Goal: Information Seeking & Learning: Find specific fact

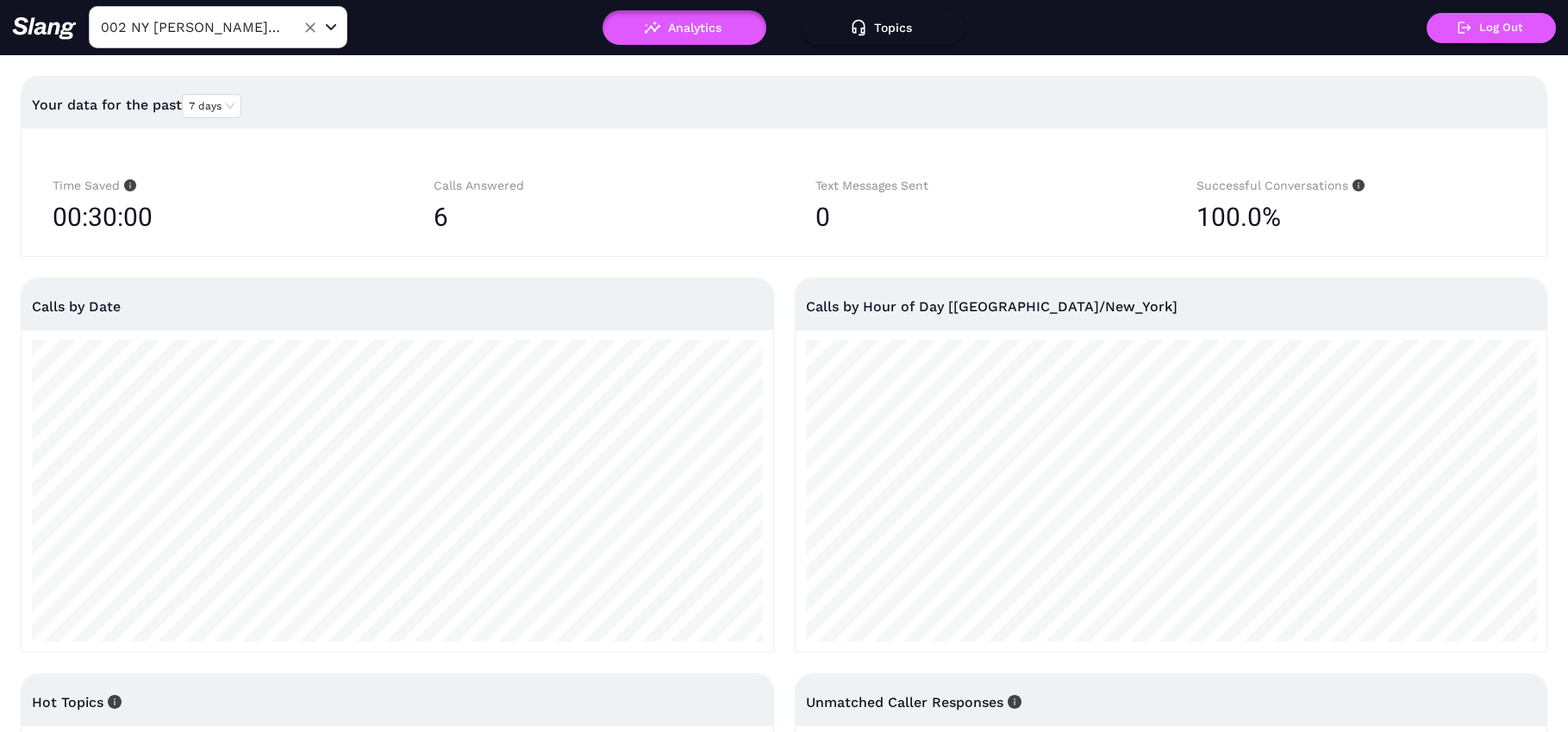
click at [291, 28] on div "002 NY [PERSON_NAME] Yards ​" at bounding box center [218, 26] width 258 height 42
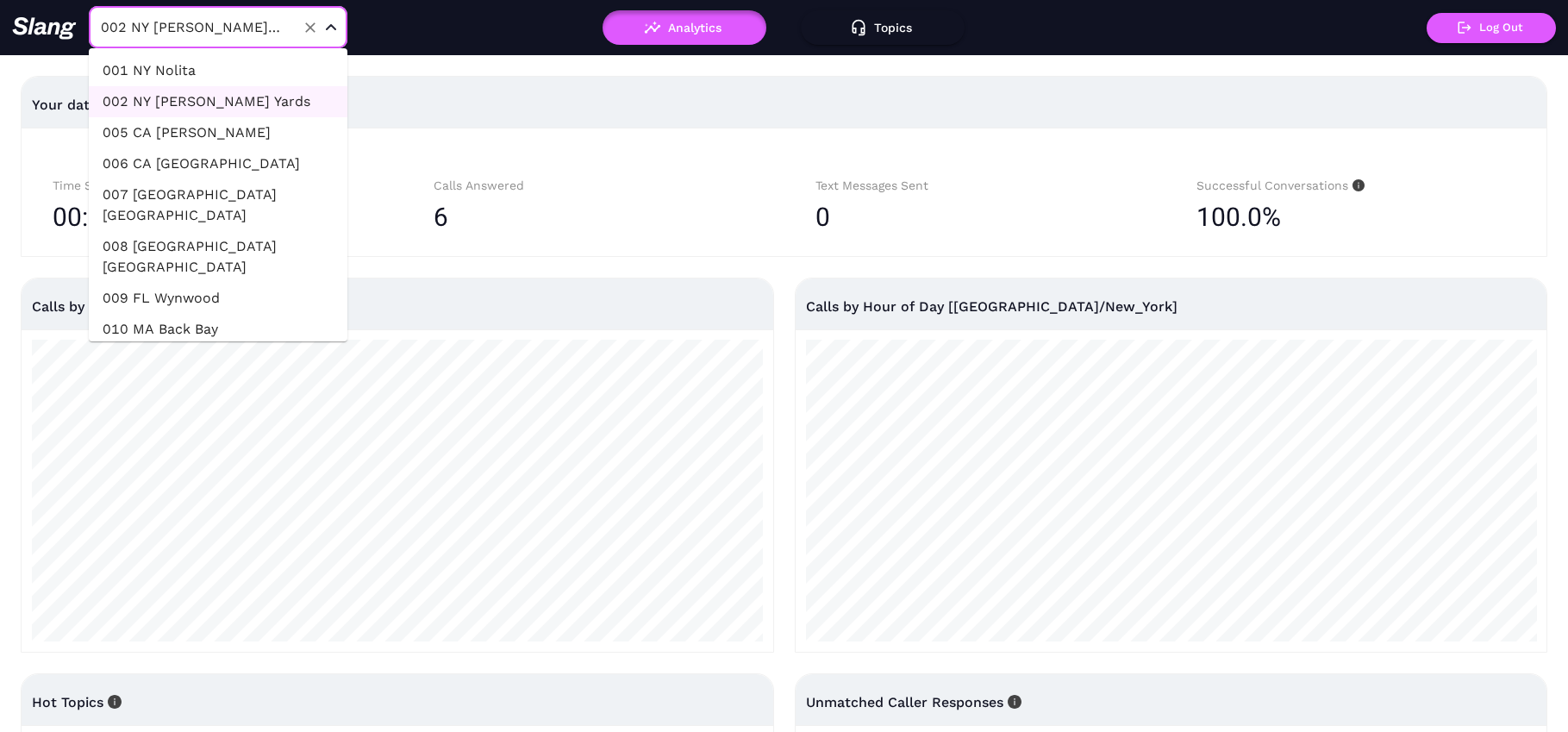
scroll to position [839, 0]
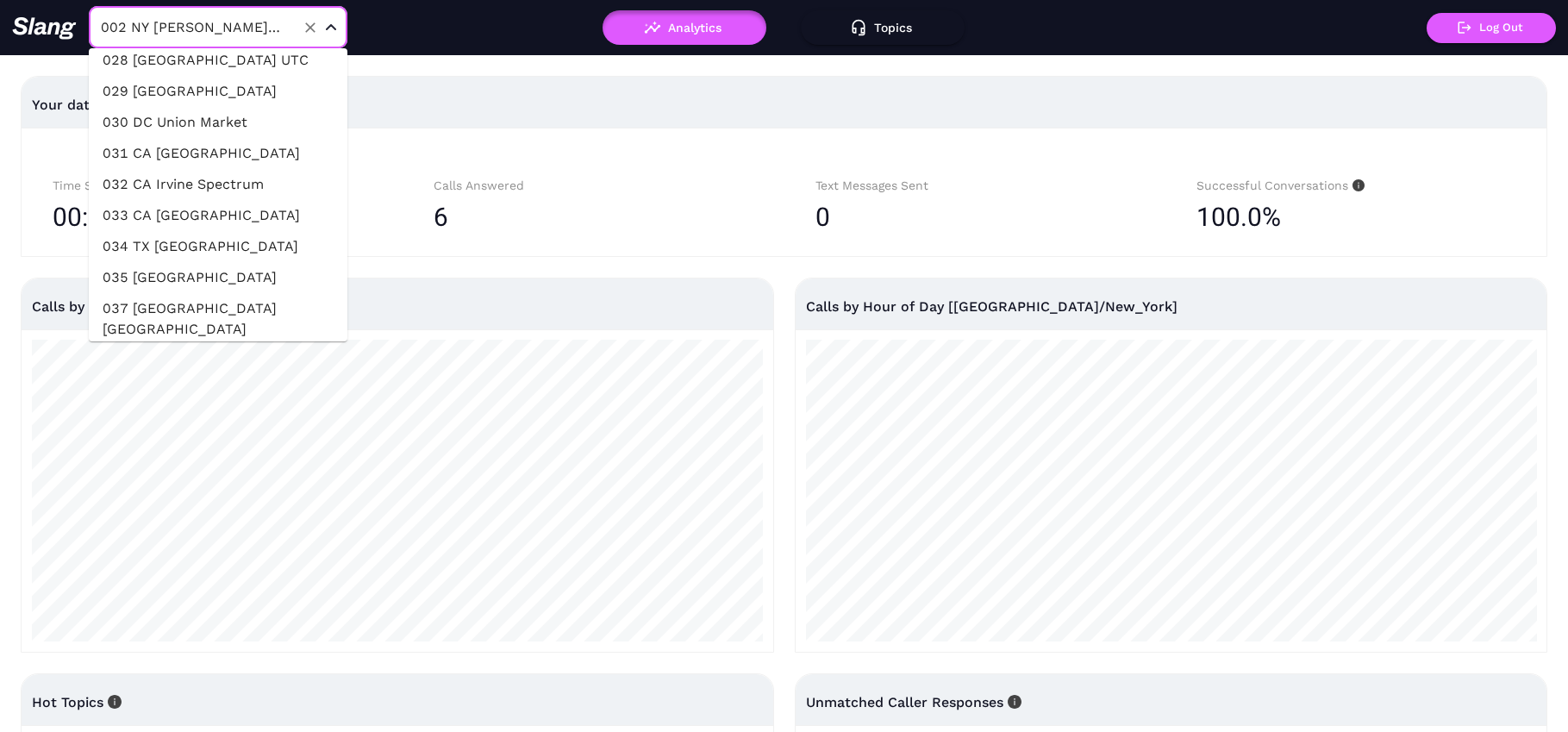
click at [230, 407] on li "040 [GEOGRAPHIC_DATA] [GEOGRAPHIC_DATA]" at bounding box center [218, 433] width 258 height 52
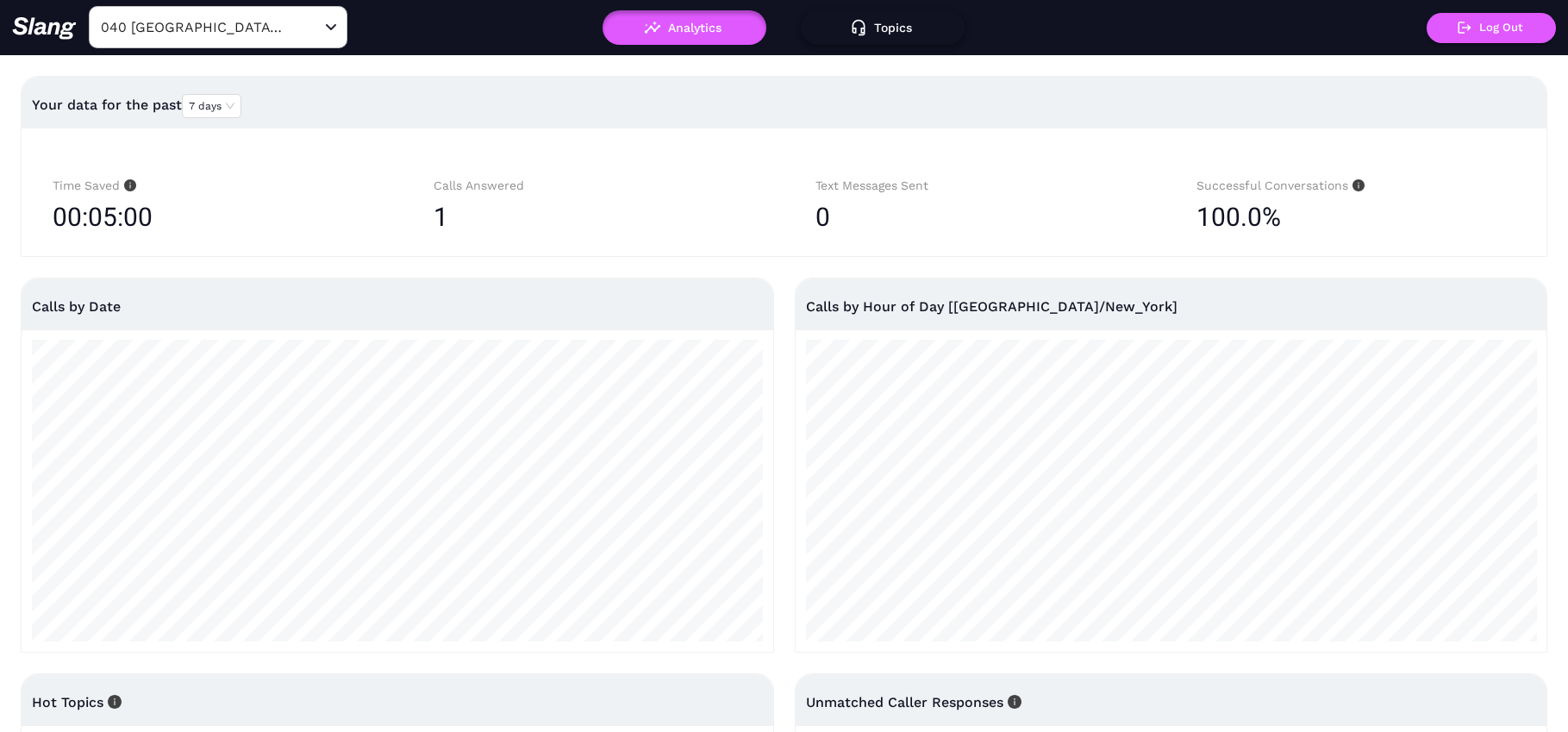
click at [885, 21] on button "Topics" at bounding box center [882, 27] width 164 height 34
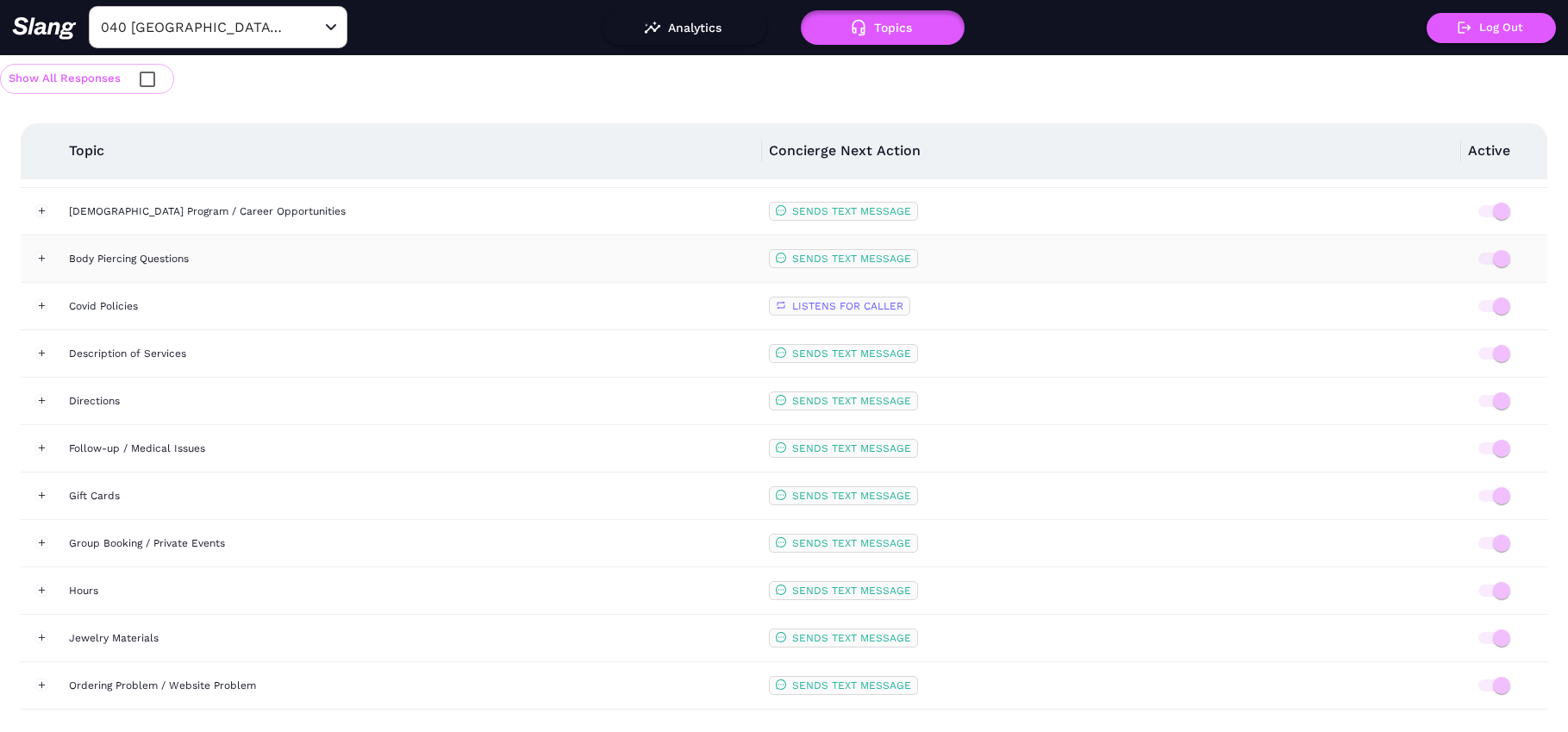
scroll to position [424, 0]
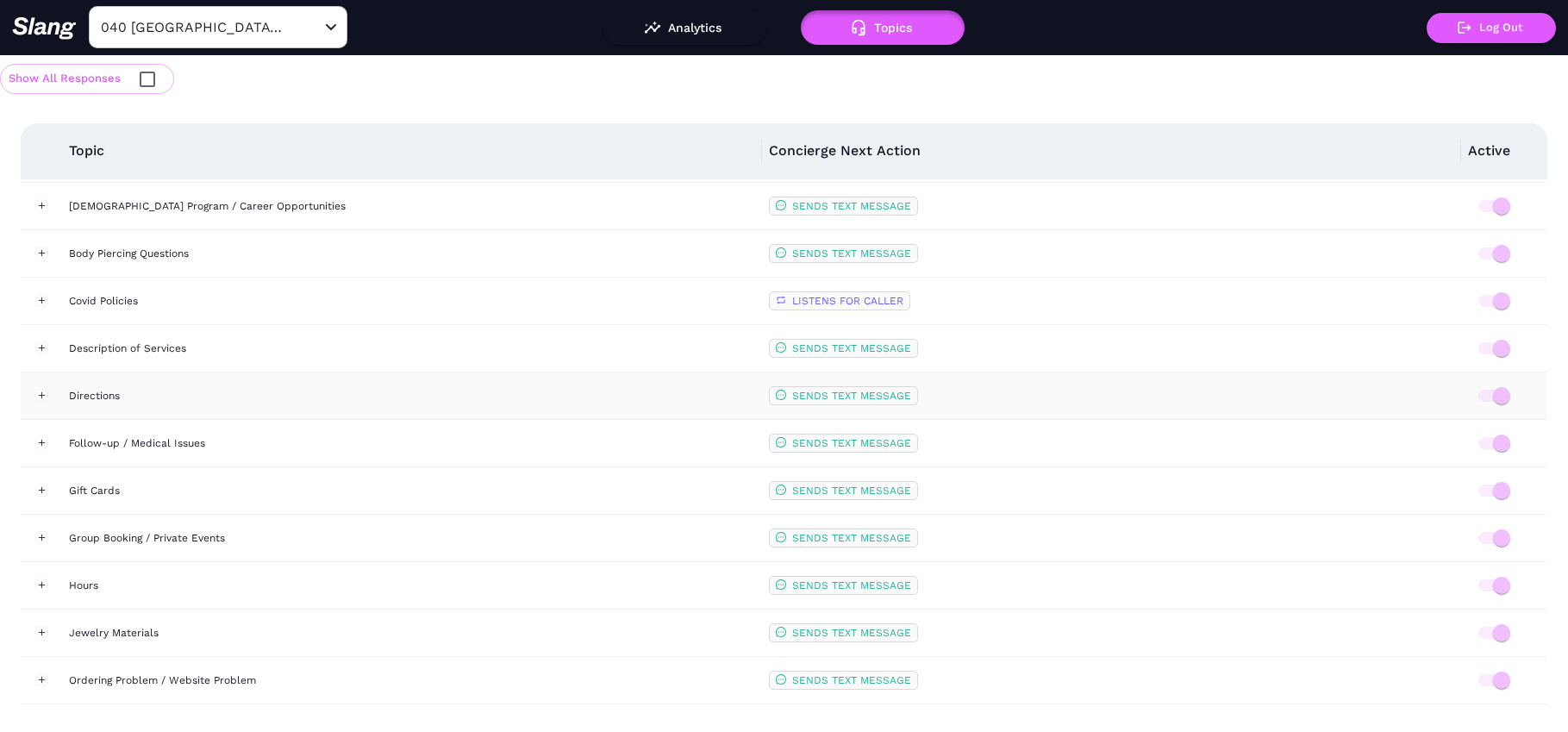
click at [330, 402] on div "Directions" at bounding box center [412, 396] width 686 height 17
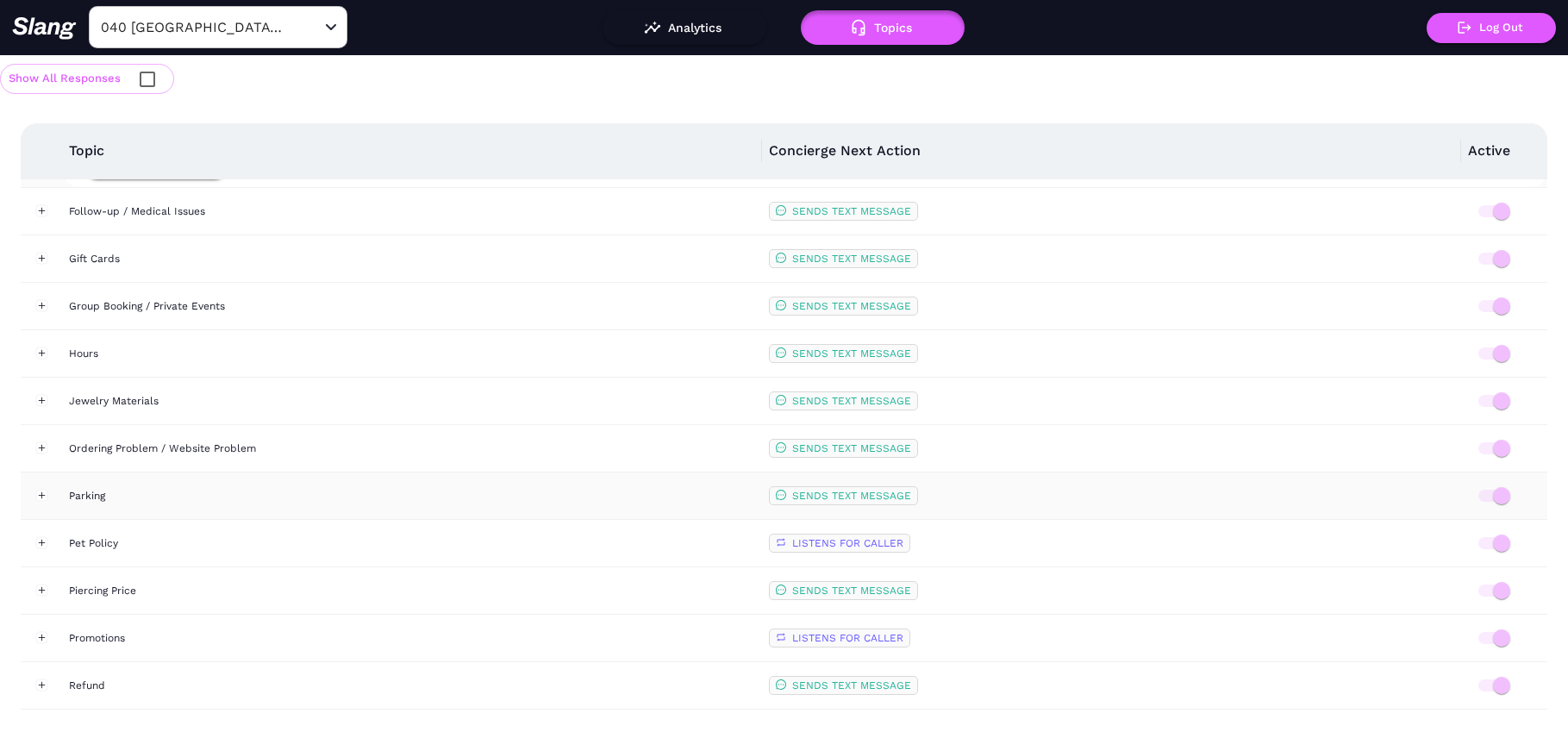
scroll to position [1000, 0]
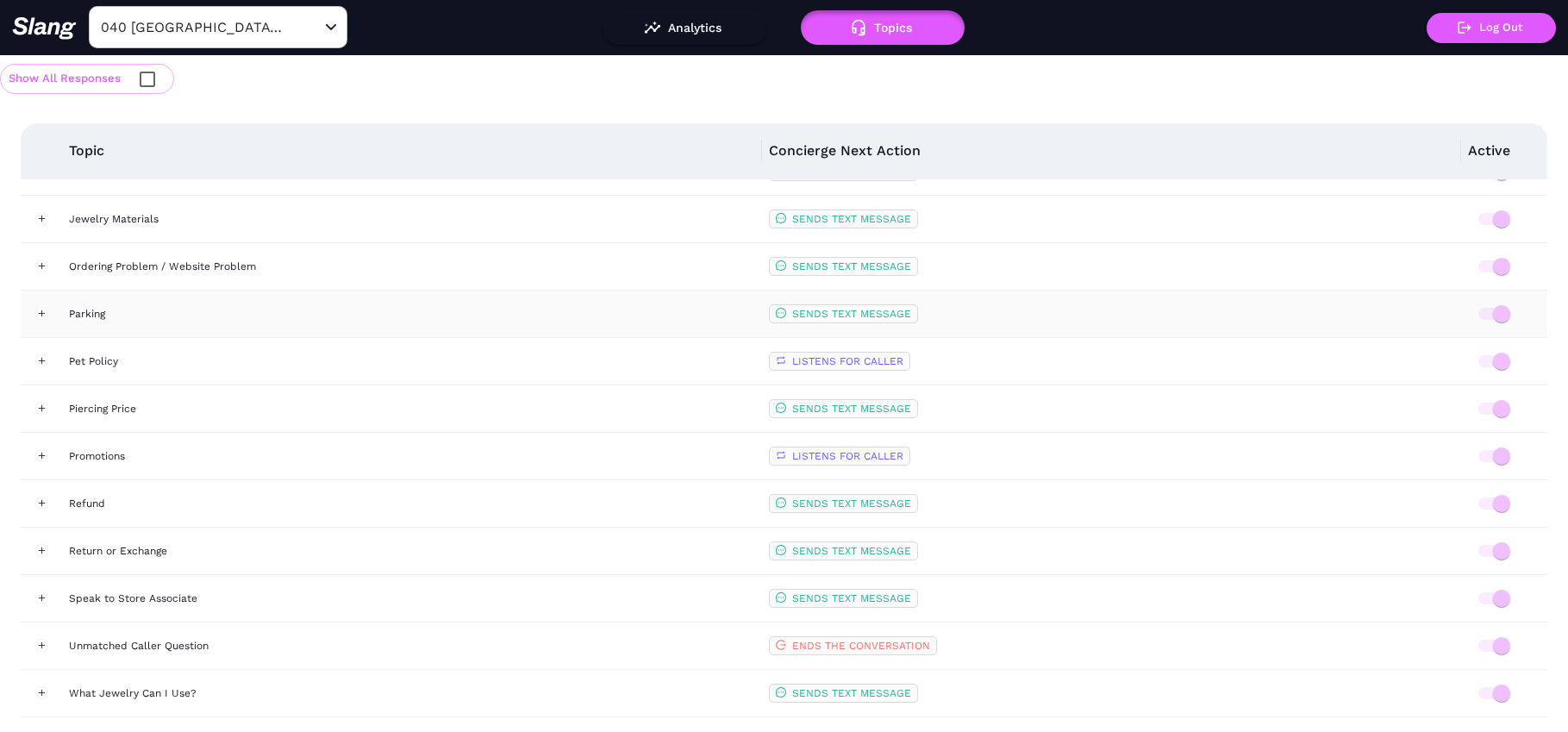
click at [314, 310] on div "Parking" at bounding box center [412, 314] width 686 height 17
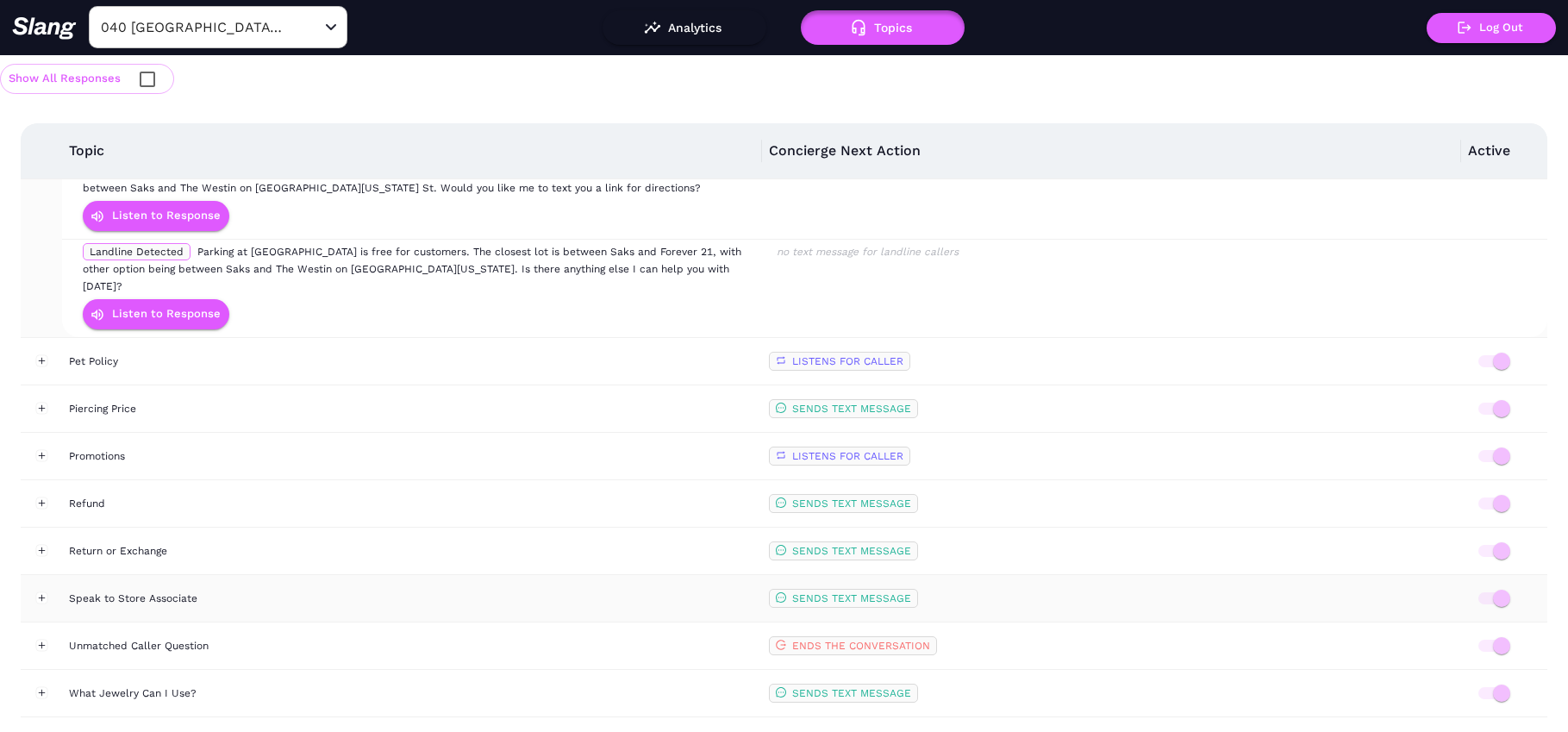
scroll to position [6, 0]
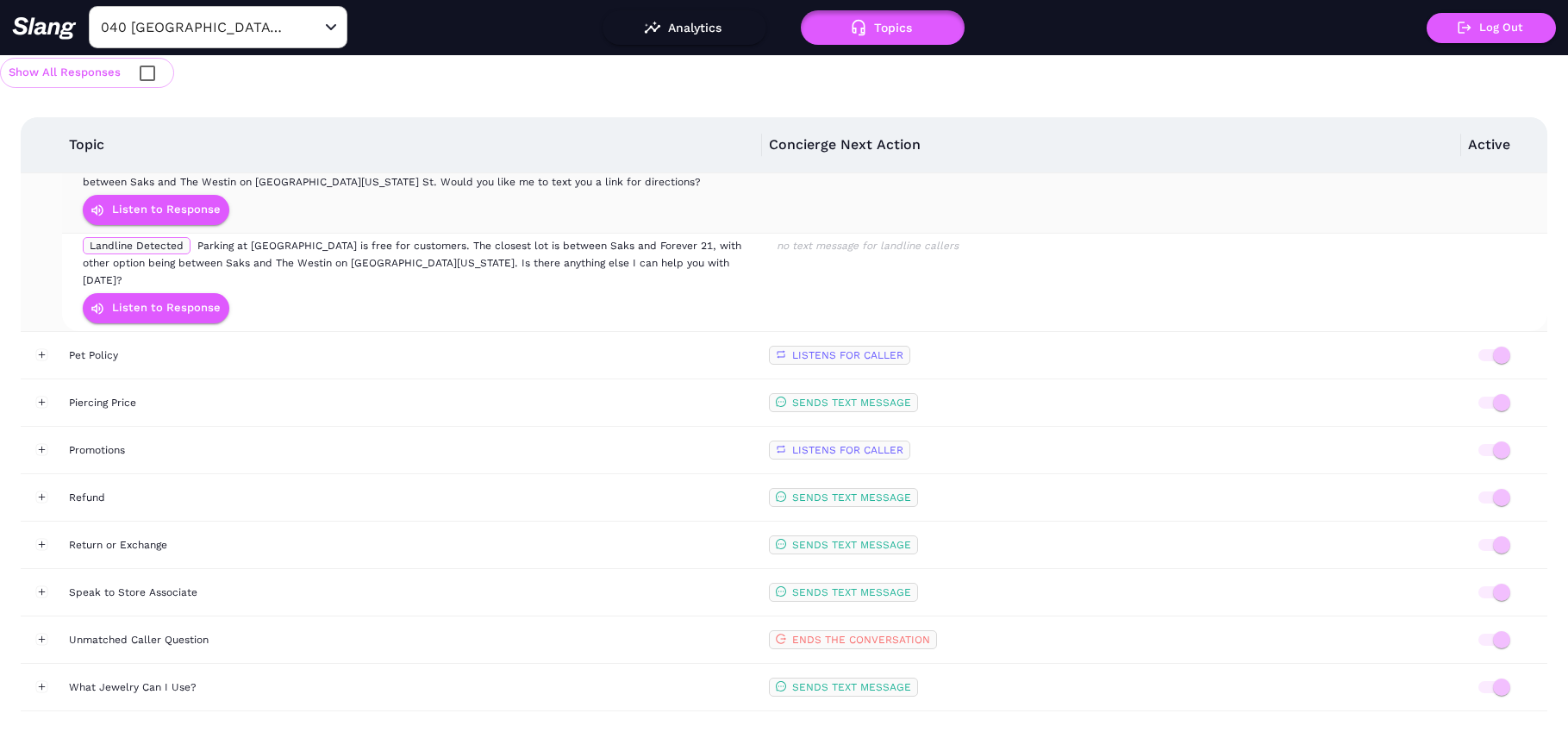
click at [1124, 171] on link "[URL][DOMAIN_NAME]" at bounding box center [1140, 164] width 111 height 12
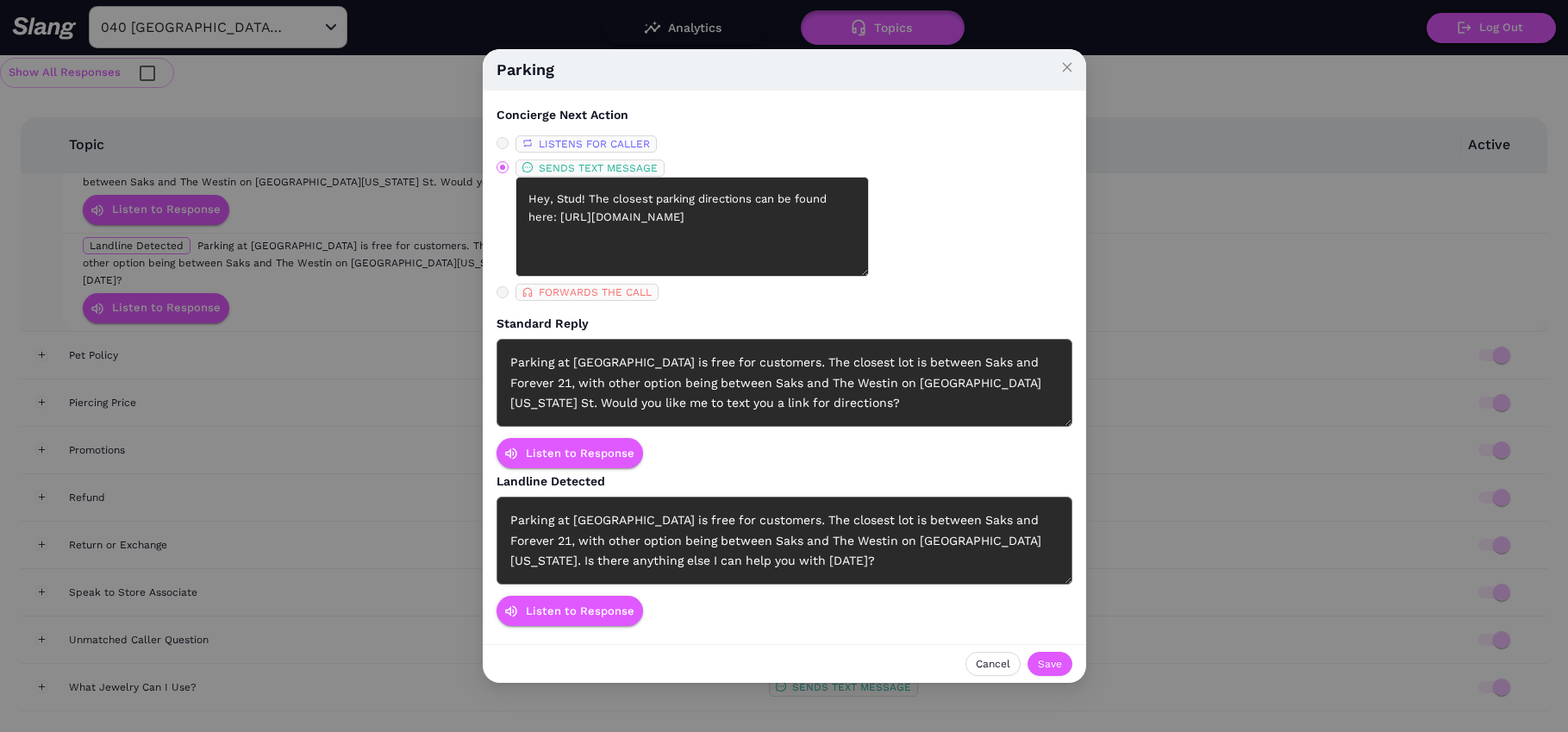
drag, startPoint x: 787, startPoint y: 243, endPoint x: 410, endPoint y: 241, distance: 377.0
click at [410, 241] on div "Parking Concierge Next Action LISTENS FOR CALLER SENDS TEXT MESSAGE Hey, Stud! …" at bounding box center [784, 366] width 1568 height 732
